Goal: Transaction & Acquisition: Purchase product/service

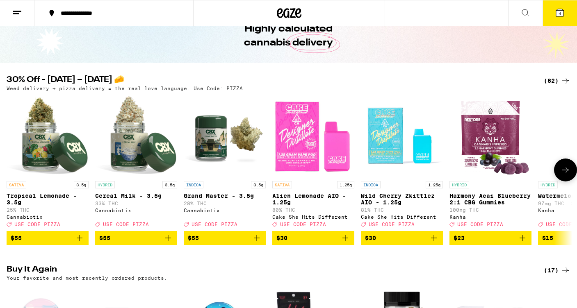
scroll to position [45, 0]
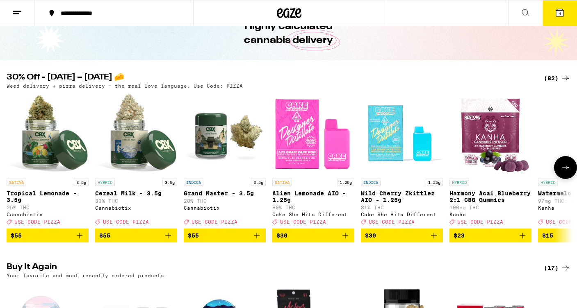
click at [566, 170] on icon at bounding box center [565, 168] width 10 height 10
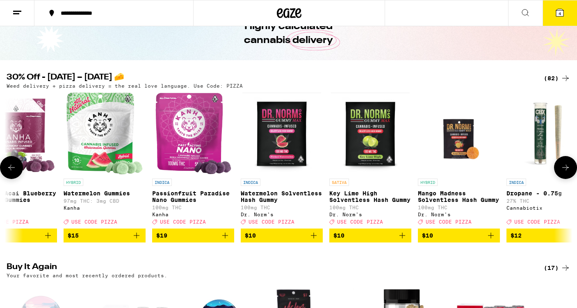
click at [566, 170] on icon at bounding box center [565, 168] width 10 height 10
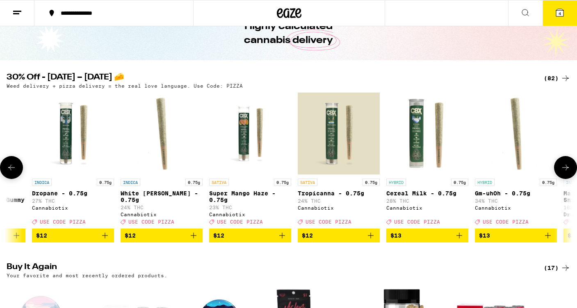
click at [566, 170] on icon at bounding box center [565, 168] width 10 height 10
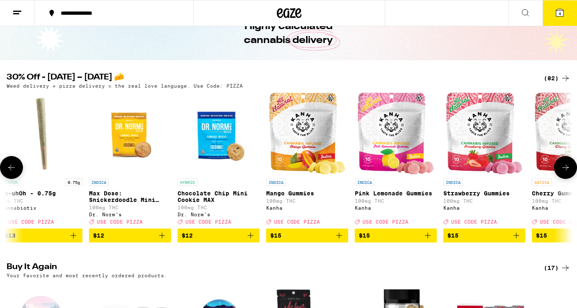
click at [566, 170] on icon at bounding box center [565, 168] width 10 height 10
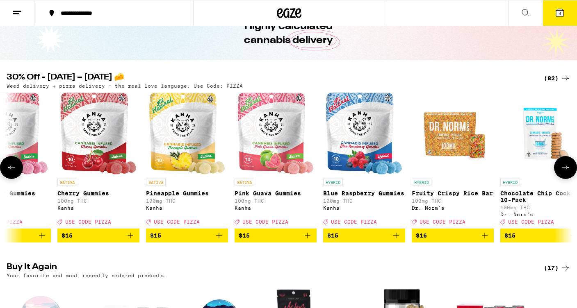
click at [566, 170] on icon at bounding box center [565, 168] width 10 height 10
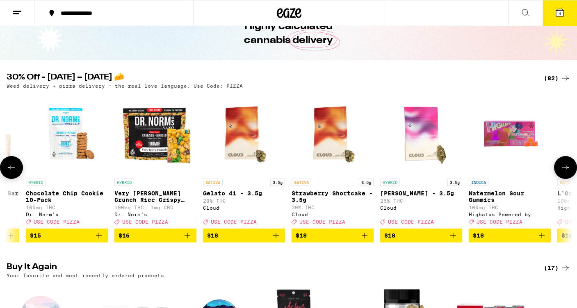
click at [566, 170] on icon at bounding box center [565, 168] width 10 height 10
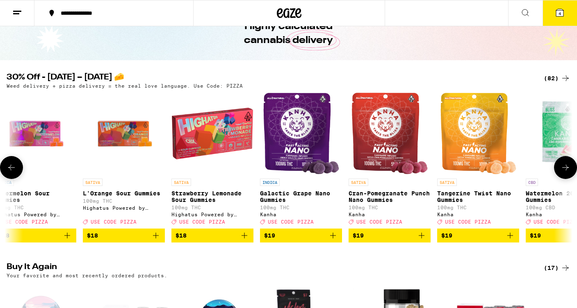
click at [566, 170] on icon at bounding box center [565, 168] width 10 height 10
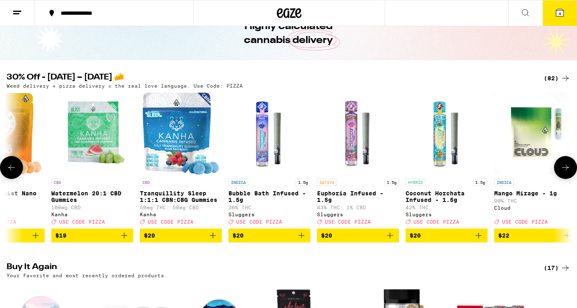
click at [566, 170] on icon at bounding box center [565, 168] width 10 height 10
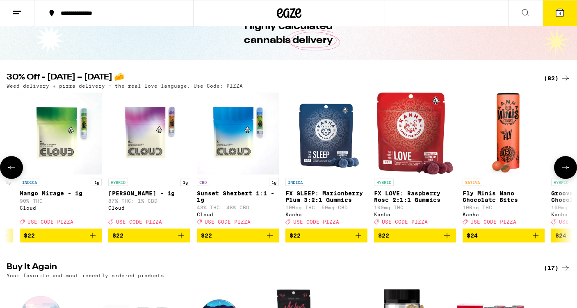
click at [566, 170] on icon at bounding box center [565, 168] width 10 height 10
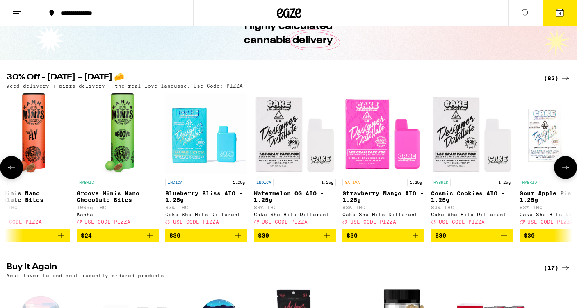
click at [566, 170] on icon at bounding box center [565, 168] width 10 height 10
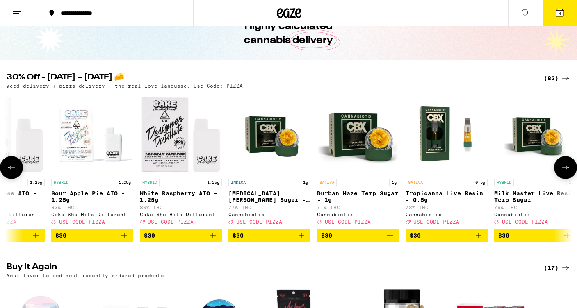
scroll to position [0, 4741]
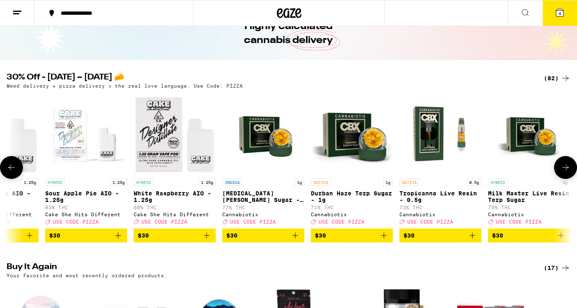
click at [13, 172] on icon at bounding box center [12, 168] width 10 height 10
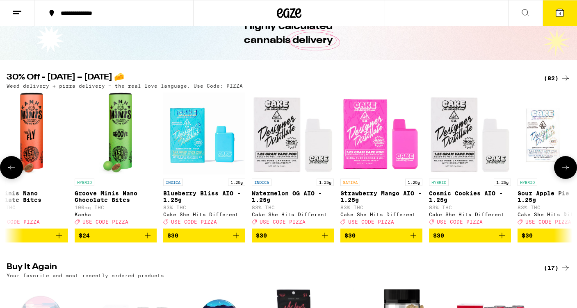
scroll to position [0, 4267]
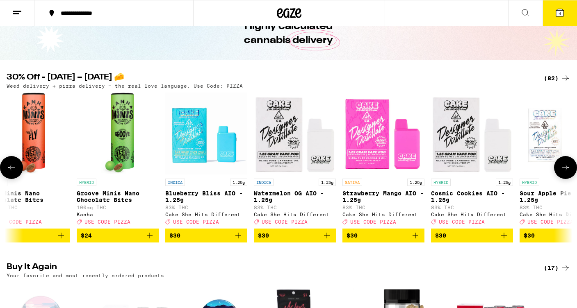
click at [561, 166] on icon at bounding box center [565, 168] width 10 height 10
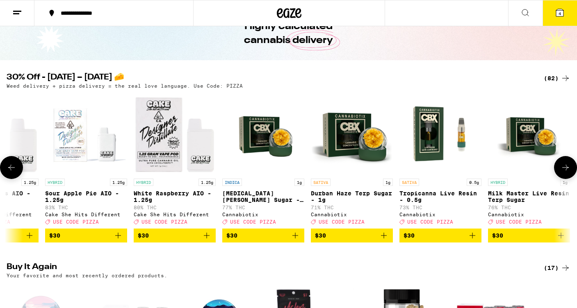
click at [561, 166] on icon at bounding box center [565, 168] width 10 height 10
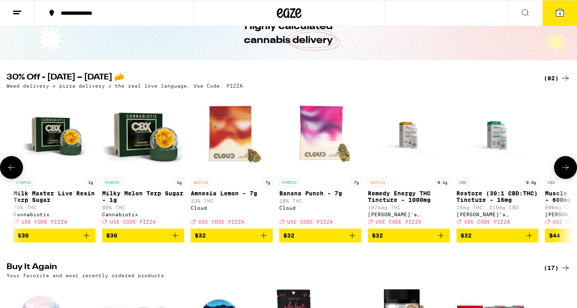
click at [561, 166] on icon at bounding box center [565, 168] width 10 height 10
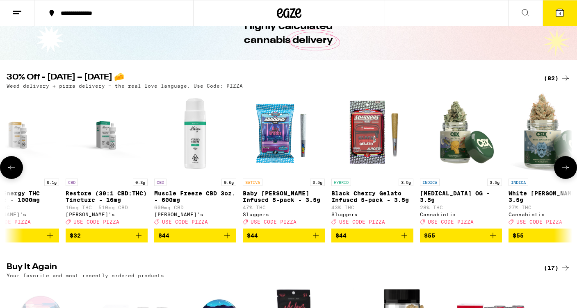
scroll to position [0, 5689]
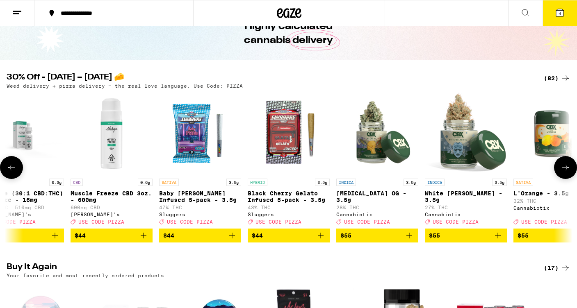
click at [561, 166] on icon at bounding box center [565, 168] width 10 height 10
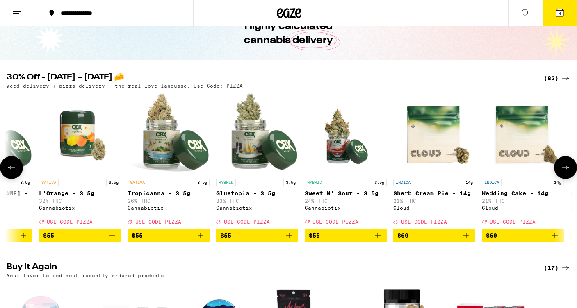
click at [561, 166] on icon at bounding box center [565, 168] width 10 height 10
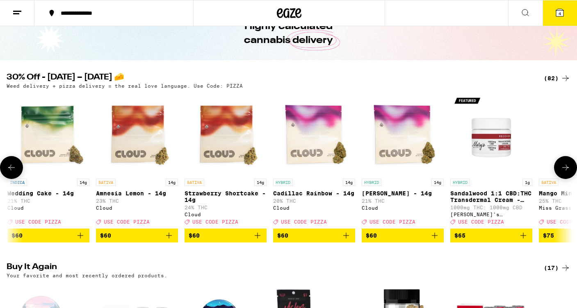
click at [561, 166] on icon at bounding box center [565, 168] width 10 height 10
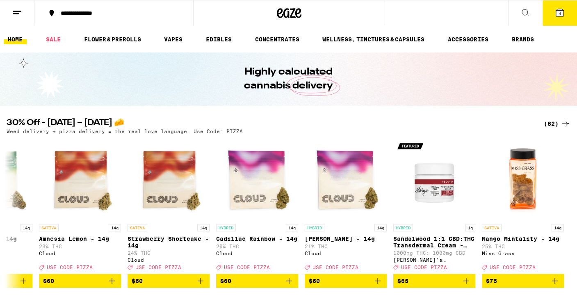
scroll to position [0, 0]
click at [19, 40] on link "HOME" at bounding box center [15, 39] width 23 height 10
click at [556, 15] on icon at bounding box center [559, 12] width 7 height 7
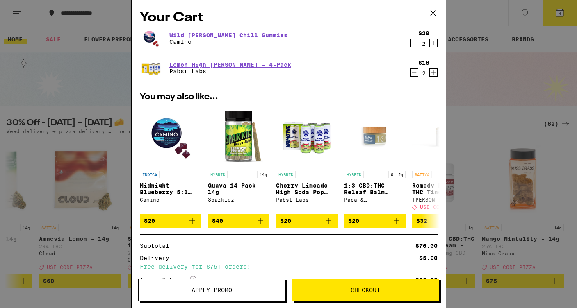
click at [434, 9] on icon at bounding box center [433, 13] width 12 height 12
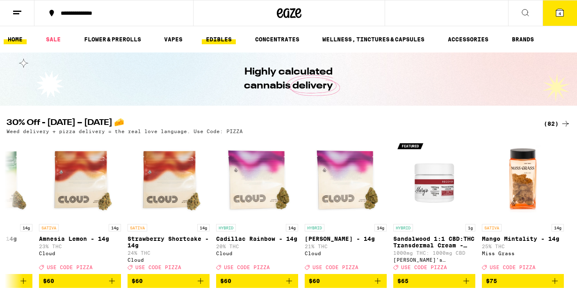
click at [232, 41] on link "EDIBLES" at bounding box center [219, 39] width 34 height 10
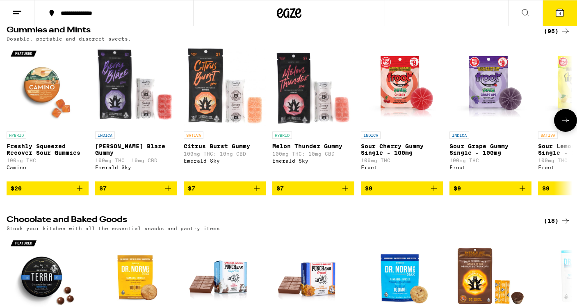
scroll to position [87, 0]
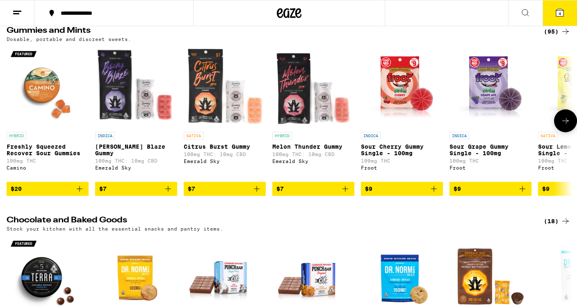
click at [562, 126] on icon at bounding box center [565, 121] width 10 height 10
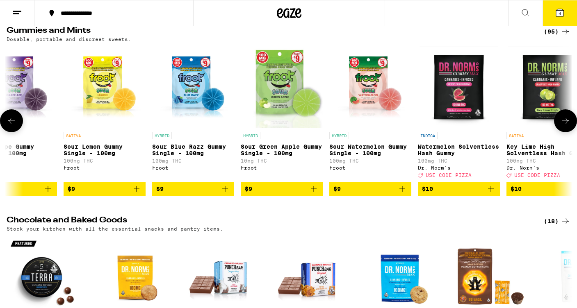
click at [562, 126] on icon at bounding box center [565, 121] width 10 height 10
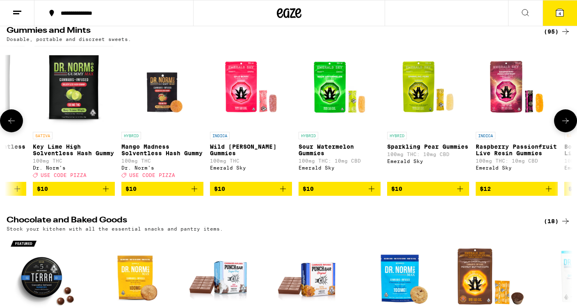
scroll to position [0, 948]
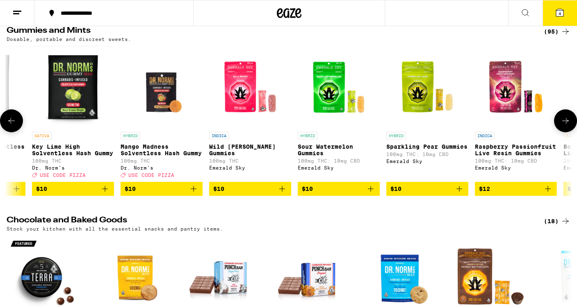
click at [562, 126] on icon at bounding box center [565, 121] width 10 height 10
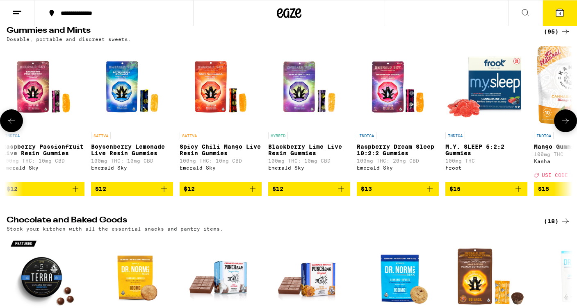
scroll to position [0, 1422]
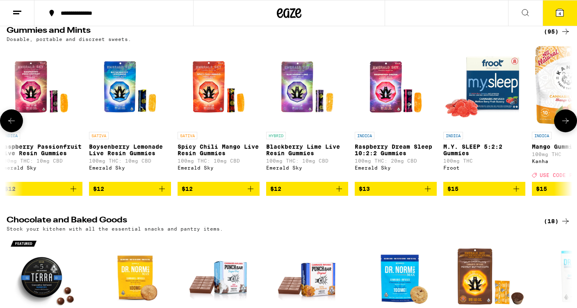
click at [489, 95] on img "Open page for M.Y. SLEEP 5:2:2 Gummies from Froot" at bounding box center [484, 87] width 82 height 82
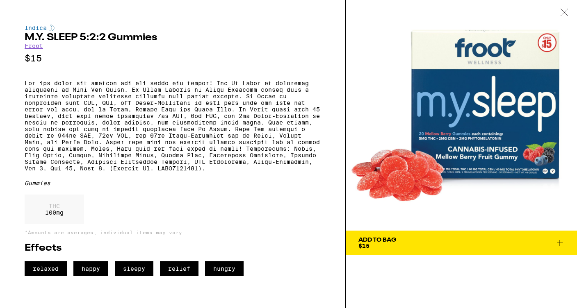
click at [558, 243] on icon at bounding box center [559, 243] width 6 height 6
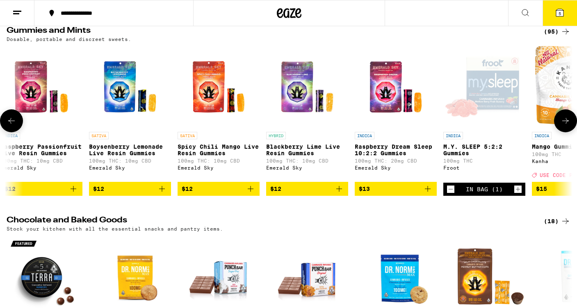
click at [564, 126] on icon at bounding box center [565, 121] width 10 height 10
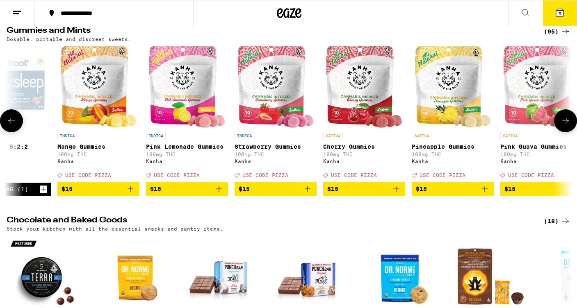
click at [102, 102] on img "Open page for Mango Gummies from Kanha" at bounding box center [98, 87] width 76 height 82
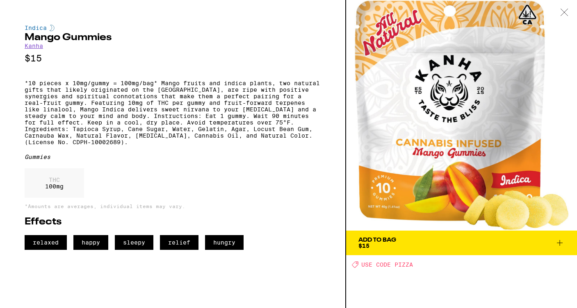
click at [560, 243] on icon at bounding box center [559, 243] width 10 height 10
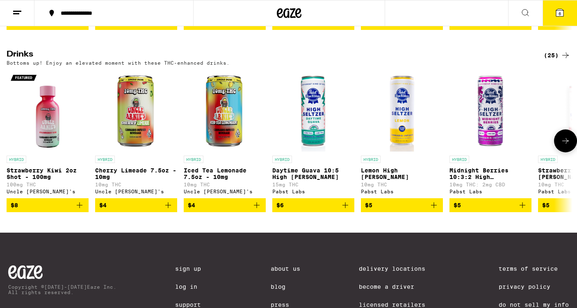
scroll to position [444, 0]
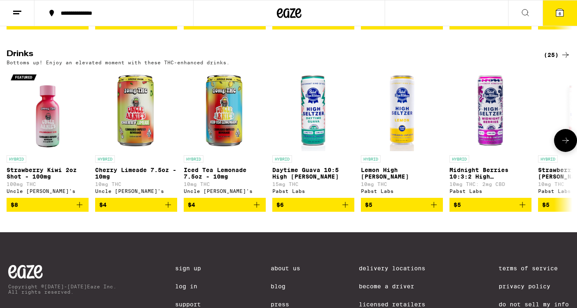
click at [562, 145] on icon at bounding box center [565, 141] width 10 height 10
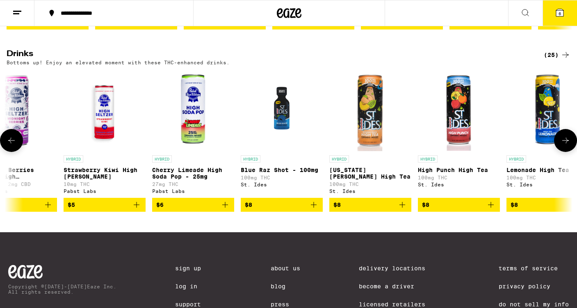
click at [562, 145] on icon at bounding box center [565, 141] width 10 height 10
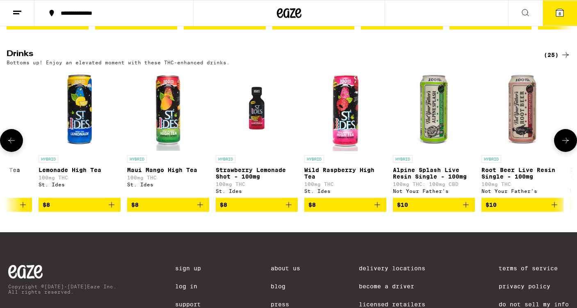
scroll to position [0, 948]
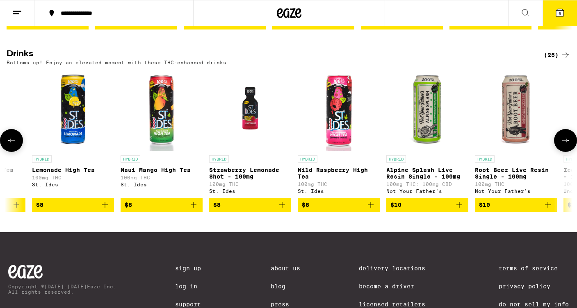
click at [562, 145] on icon at bounding box center [565, 141] width 10 height 10
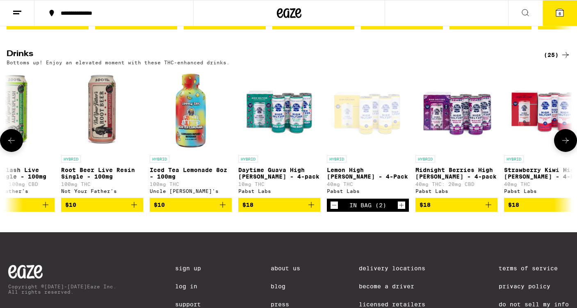
scroll to position [0, 1422]
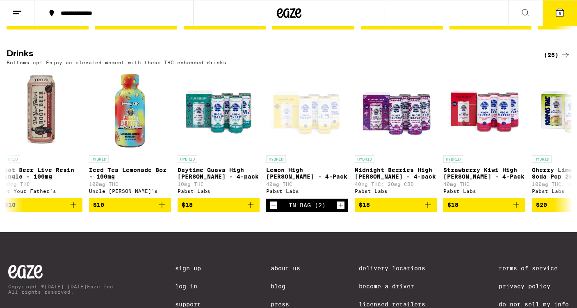
click at [555, 15] on icon at bounding box center [559, 13] width 10 height 10
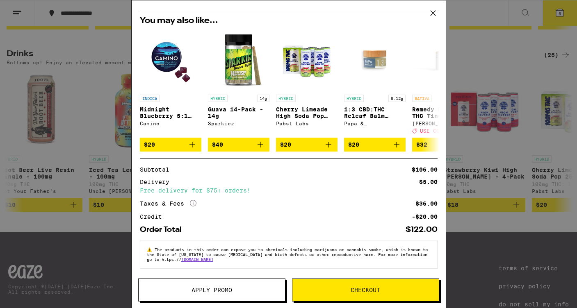
scroll to position [141, 0]
click at [235, 292] on span "Apply Promo" at bounding box center [211, 290] width 146 height 6
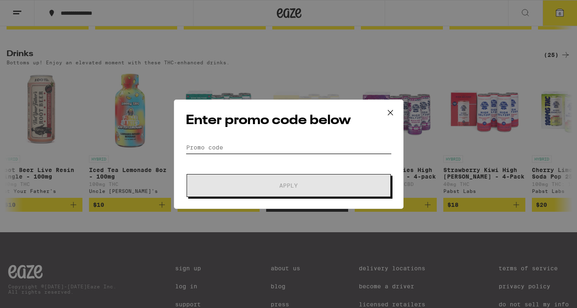
click at [243, 151] on input "Promo Code" at bounding box center [289, 147] width 206 height 12
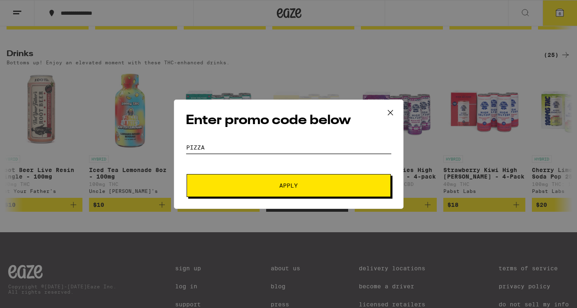
type input "PIZZA"
click at [263, 185] on span "Apply" at bounding box center [289, 186] width 148 height 6
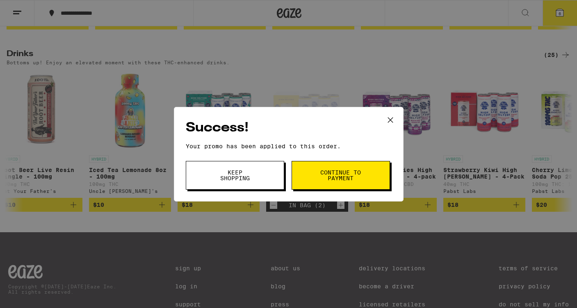
click at [253, 182] on button "Keep Shopping" at bounding box center [235, 175] width 98 height 29
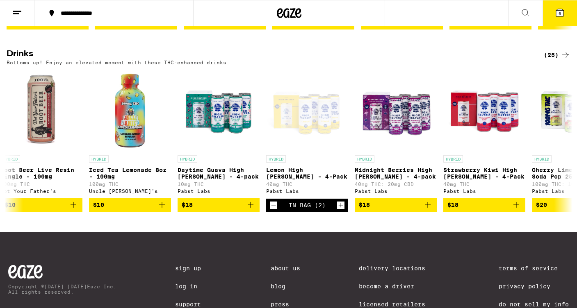
click at [557, 18] on button "6" at bounding box center [559, 12] width 34 height 25
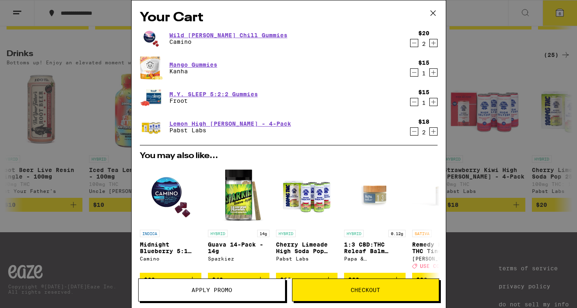
click at [434, 73] on icon "Increment" at bounding box center [432, 73] width 7 height 10
click at [432, 101] on icon "Increment" at bounding box center [432, 102] width 7 height 10
click at [415, 46] on icon "Decrement" at bounding box center [413, 43] width 7 height 10
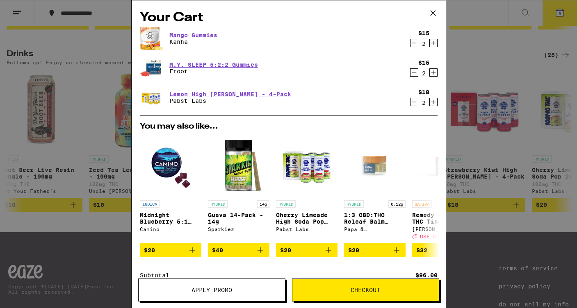
click at [433, 12] on icon at bounding box center [433, 13] width 12 height 12
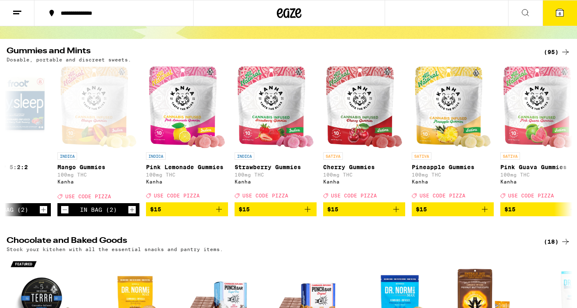
scroll to position [48, 0]
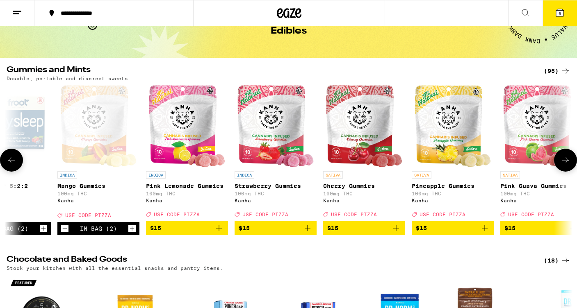
click at [568, 170] on button at bounding box center [565, 160] width 23 height 23
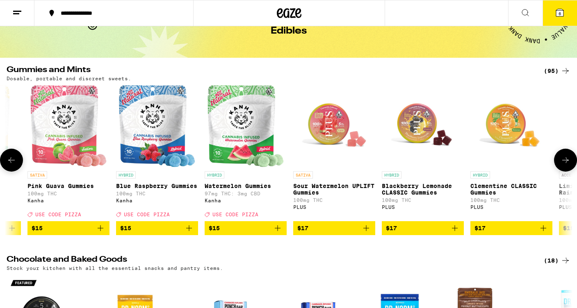
scroll to position [0, 2370]
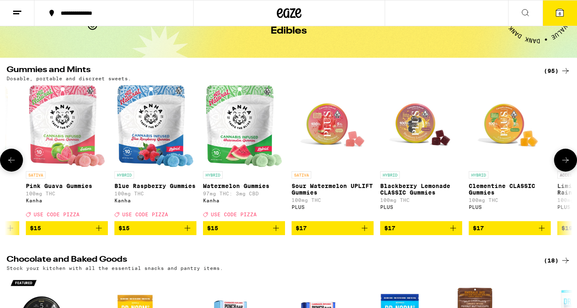
click at [568, 170] on button at bounding box center [565, 160] width 23 height 23
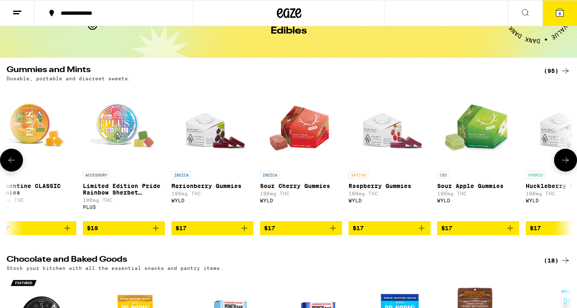
click at [568, 170] on button at bounding box center [565, 160] width 23 height 23
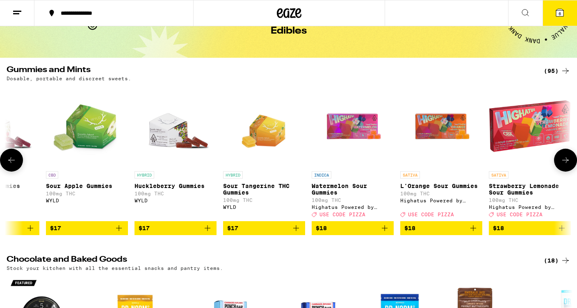
scroll to position [0, 3319]
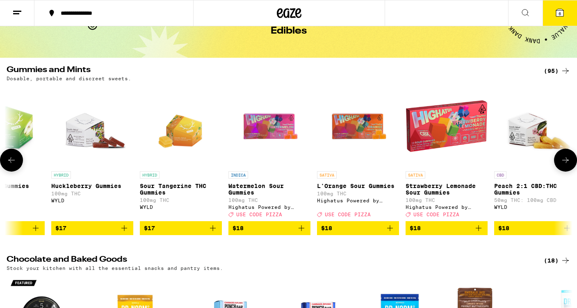
click at [568, 170] on button at bounding box center [565, 160] width 23 height 23
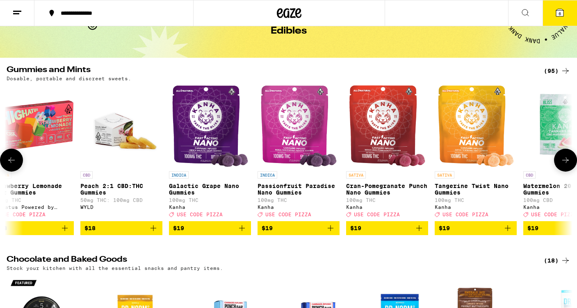
scroll to position [0, 3793]
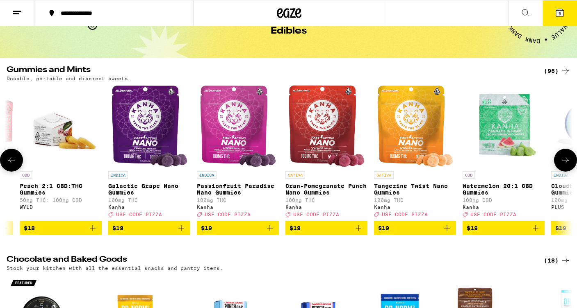
click at [568, 170] on button at bounding box center [565, 160] width 23 height 23
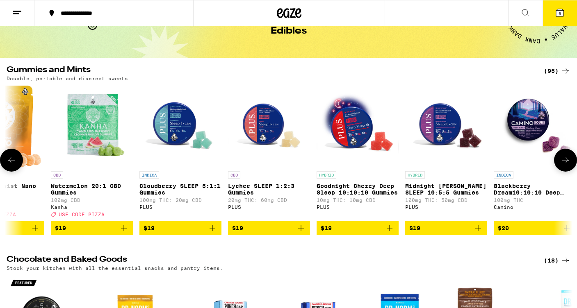
scroll to position [0, 4267]
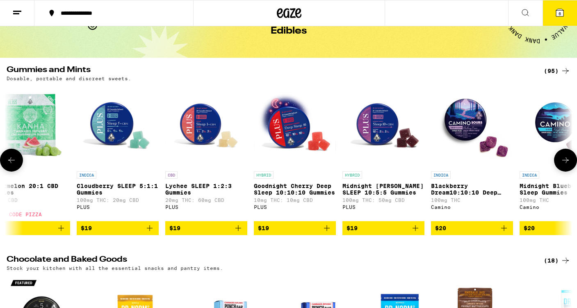
click at [568, 170] on button at bounding box center [565, 160] width 23 height 23
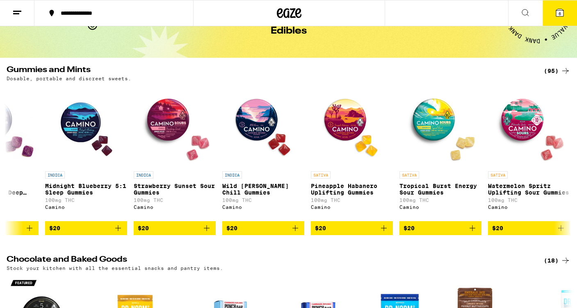
click at [558, 14] on span "6" at bounding box center [559, 13] width 2 height 5
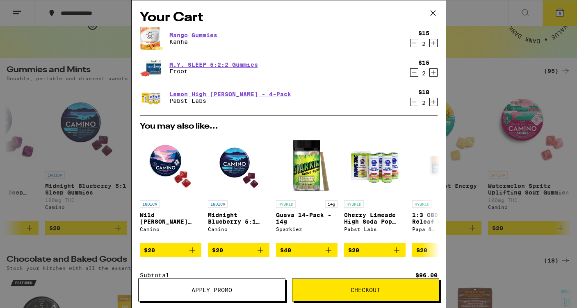
click at [432, 12] on icon at bounding box center [433, 13] width 12 height 12
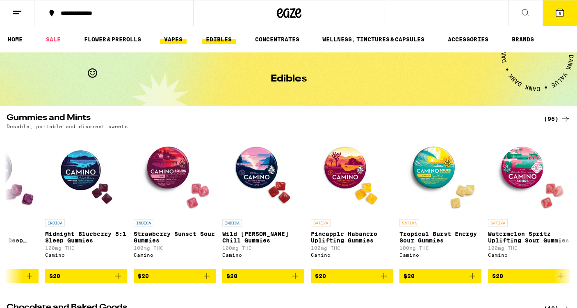
click at [169, 40] on link "VAPES" at bounding box center [173, 39] width 27 height 10
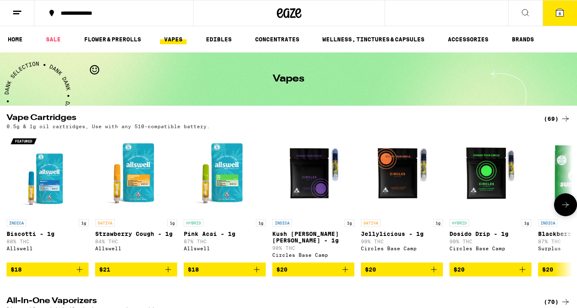
click at [567, 209] on icon at bounding box center [565, 205] width 10 height 10
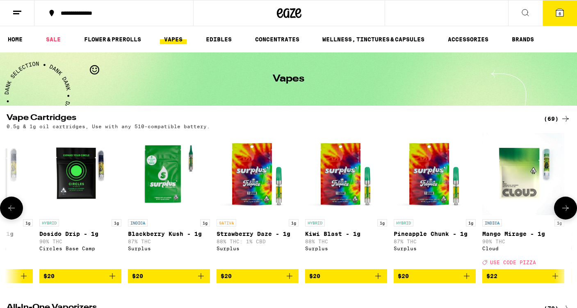
scroll to position [0, 474]
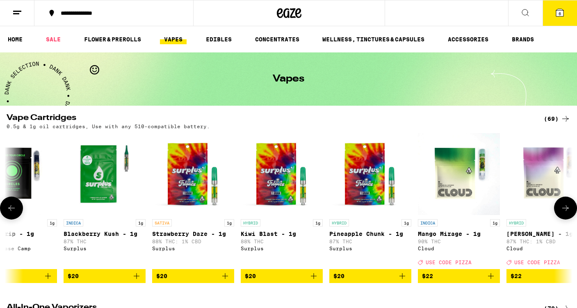
click at [567, 209] on icon at bounding box center [565, 208] width 10 height 10
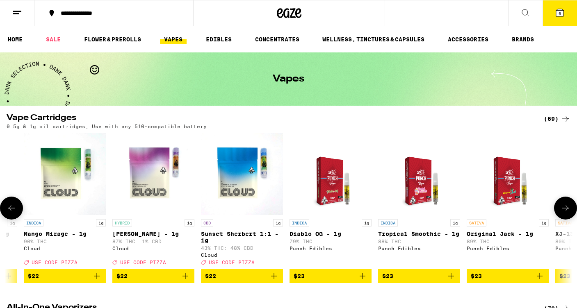
scroll to position [0, 948]
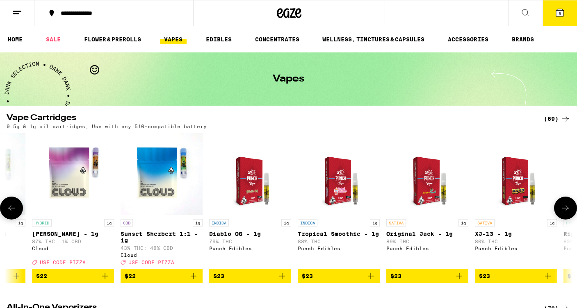
click at [567, 209] on icon at bounding box center [565, 208] width 10 height 10
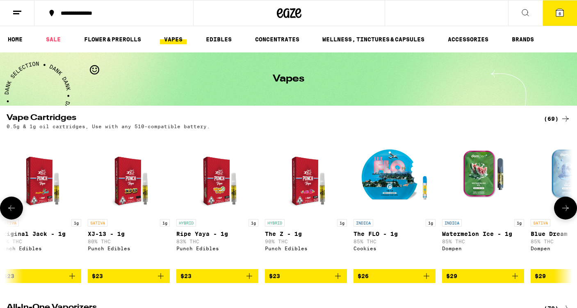
scroll to position [0, 1422]
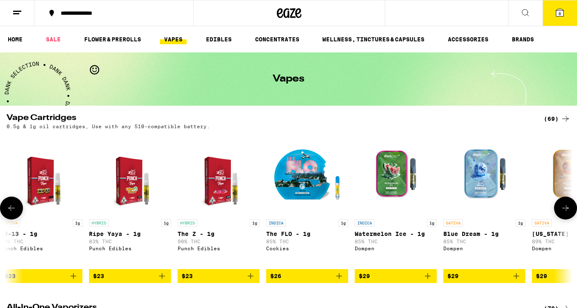
click at [567, 209] on icon at bounding box center [565, 208] width 10 height 10
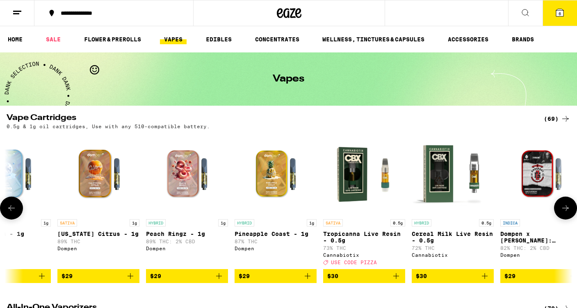
click at [567, 209] on icon at bounding box center [565, 208] width 10 height 10
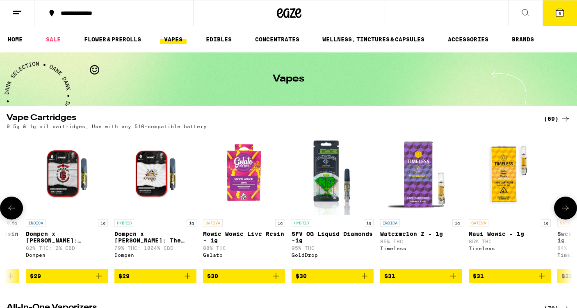
click at [567, 209] on icon at bounding box center [565, 208] width 10 height 10
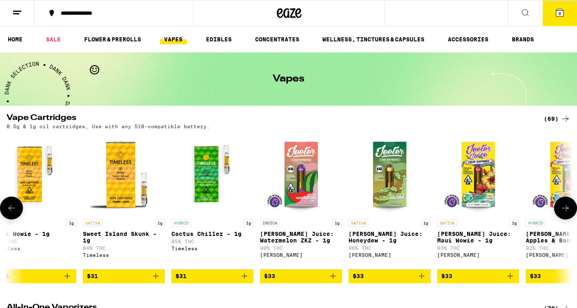
click at [567, 209] on icon at bounding box center [565, 208] width 10 height 10
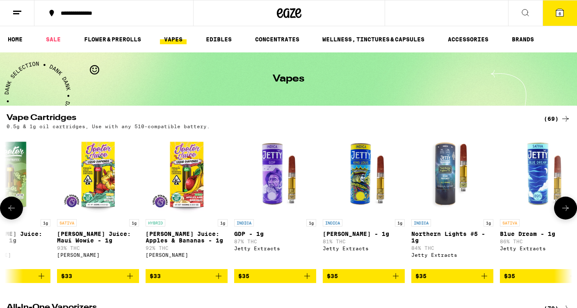
scroll to position [0, 3319]
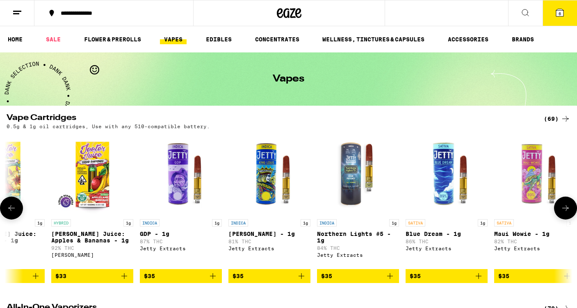
click at [567, 209] on icon at bounding box center [565, 208] width 10 height 10
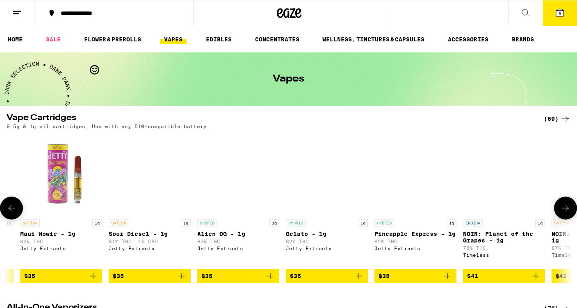
scroll to position [0, 3793]
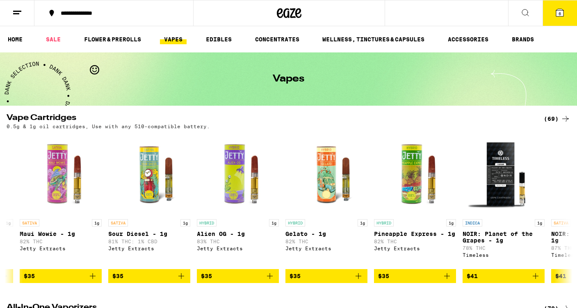
click at [177, 43] on link "VAPES" at bounding box center [173, 39] width 27 height 10
click at [114, 46] on ul "HOME SALE FLOWER & PREROLLS VAPES EDIBLES CONCENTRATES WELLNESS, TINCTURES & CA…" at bounding box center [288, 39] width 577 height 26
click at [113, 40] on link "FLOWER & PREROLLS" at bounding box center [112, 39] width 65 height 10
click at [108, 39] on link "FLOWER & PREROLLS" at bounding box center [112, 39] width 65 height 10
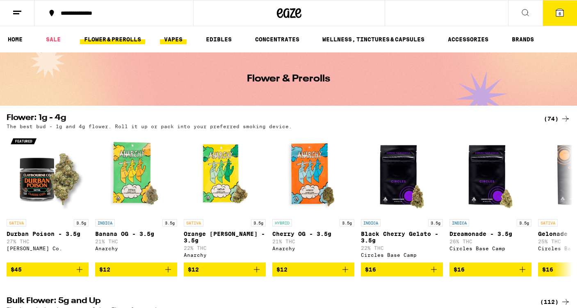
click at [176, 39] on link "VAPES" at bounding box center [173, 39] width 27 height 10
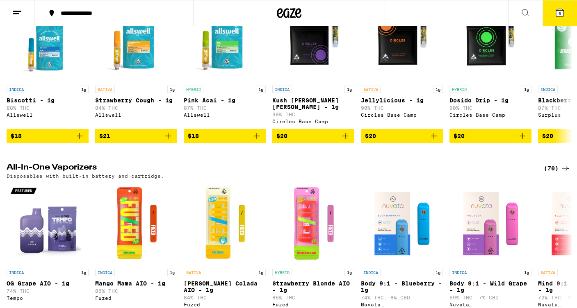
scroll to position [211, 0]
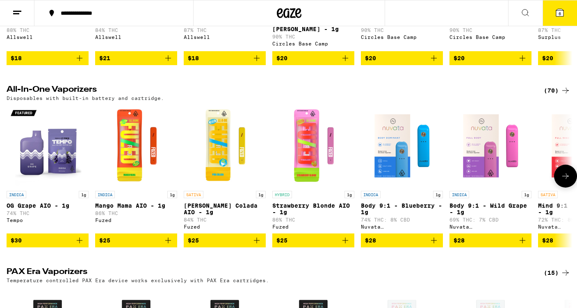
click at [562, 181] on icon at bounding box center [565, 176] width 10 height 10
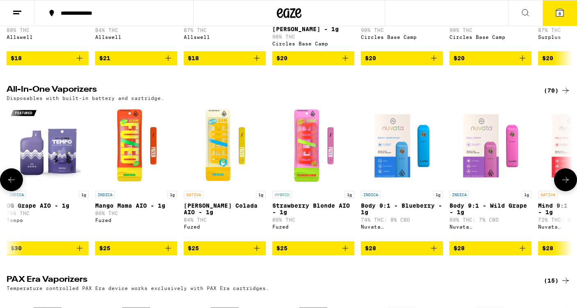
scroll to position [0, 474]
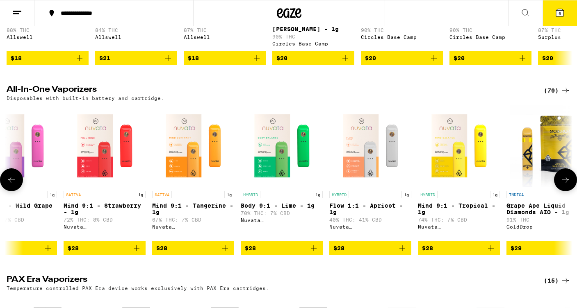
click at [562, 185] on icon at bounding box center [565, 180] width 10 height 10
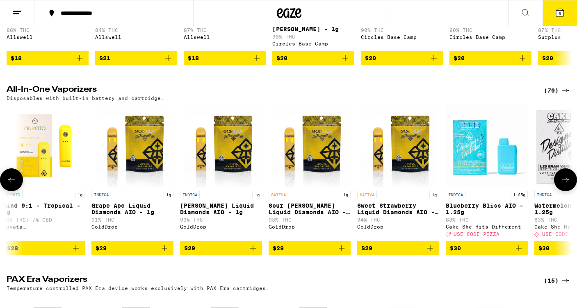
scroll to position [0, 948]
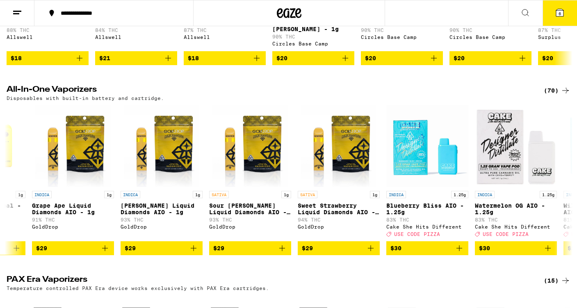
click at [282, 14] on icon at bounding box center [289, 13] width 25 height 15
